Goal: Check status

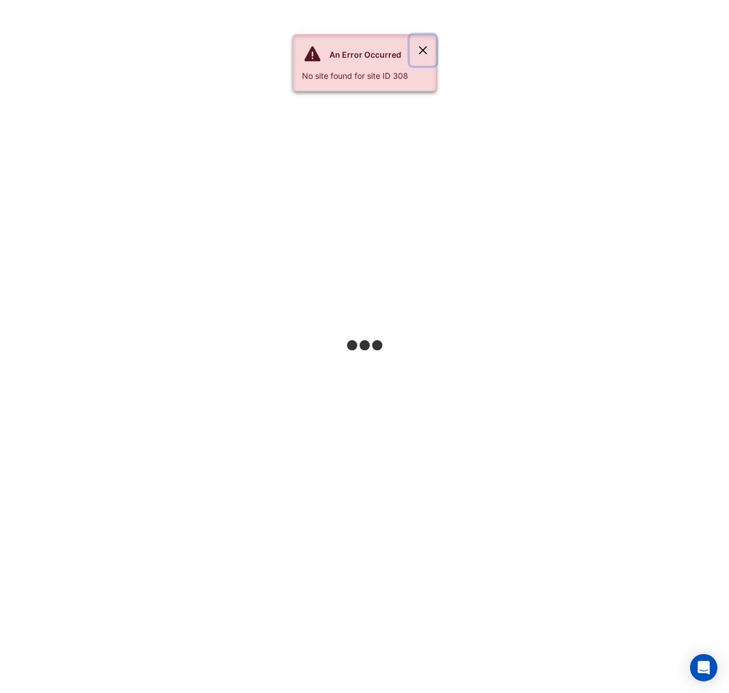
click at [424, 43] on button "Close" at bounding box center [423, 50] width 26 height 31
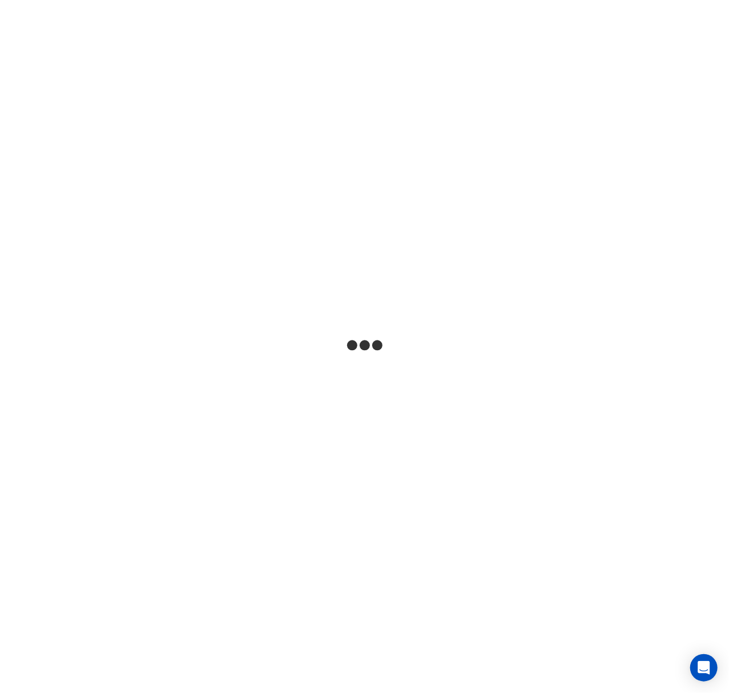
click at [217, 0] on html at bounding box center [364, 0] width 729 height 0
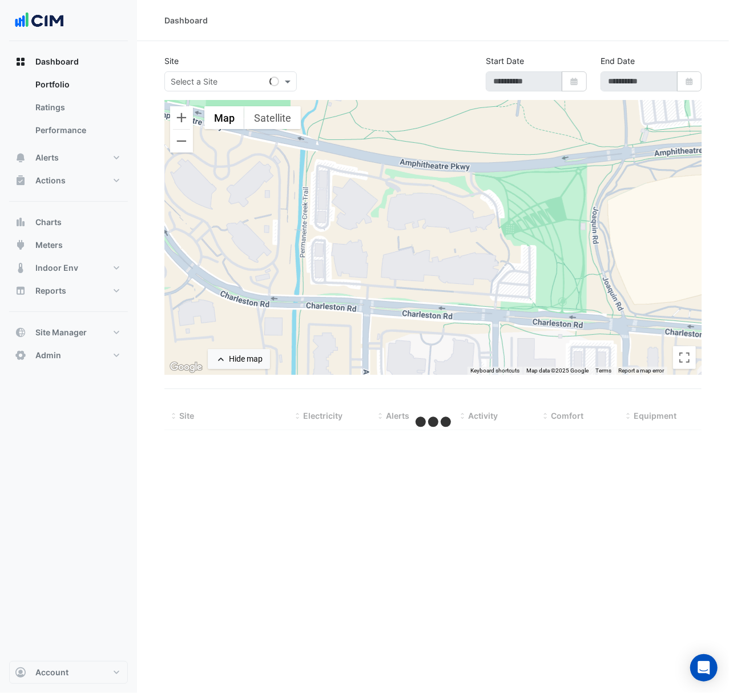
select select "***"
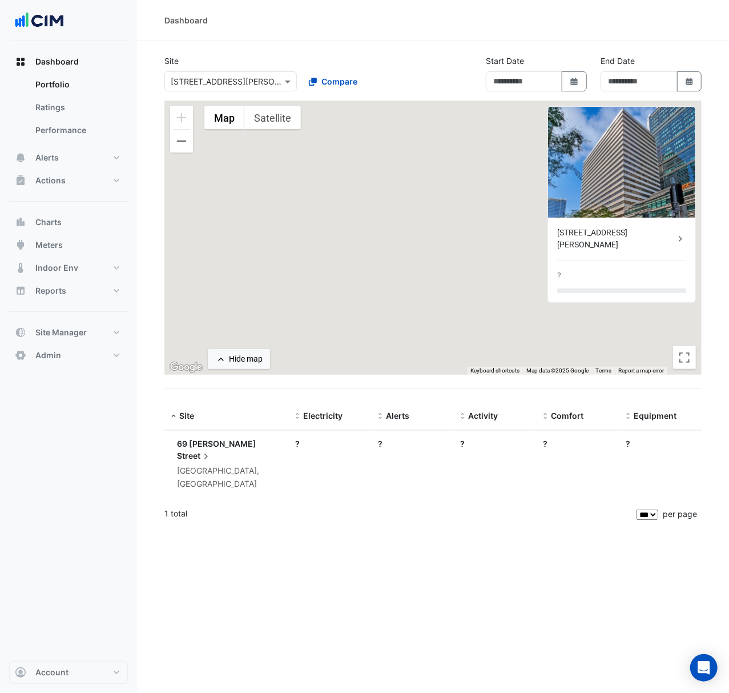
type input "**********"
